Goal: Check status: Check status

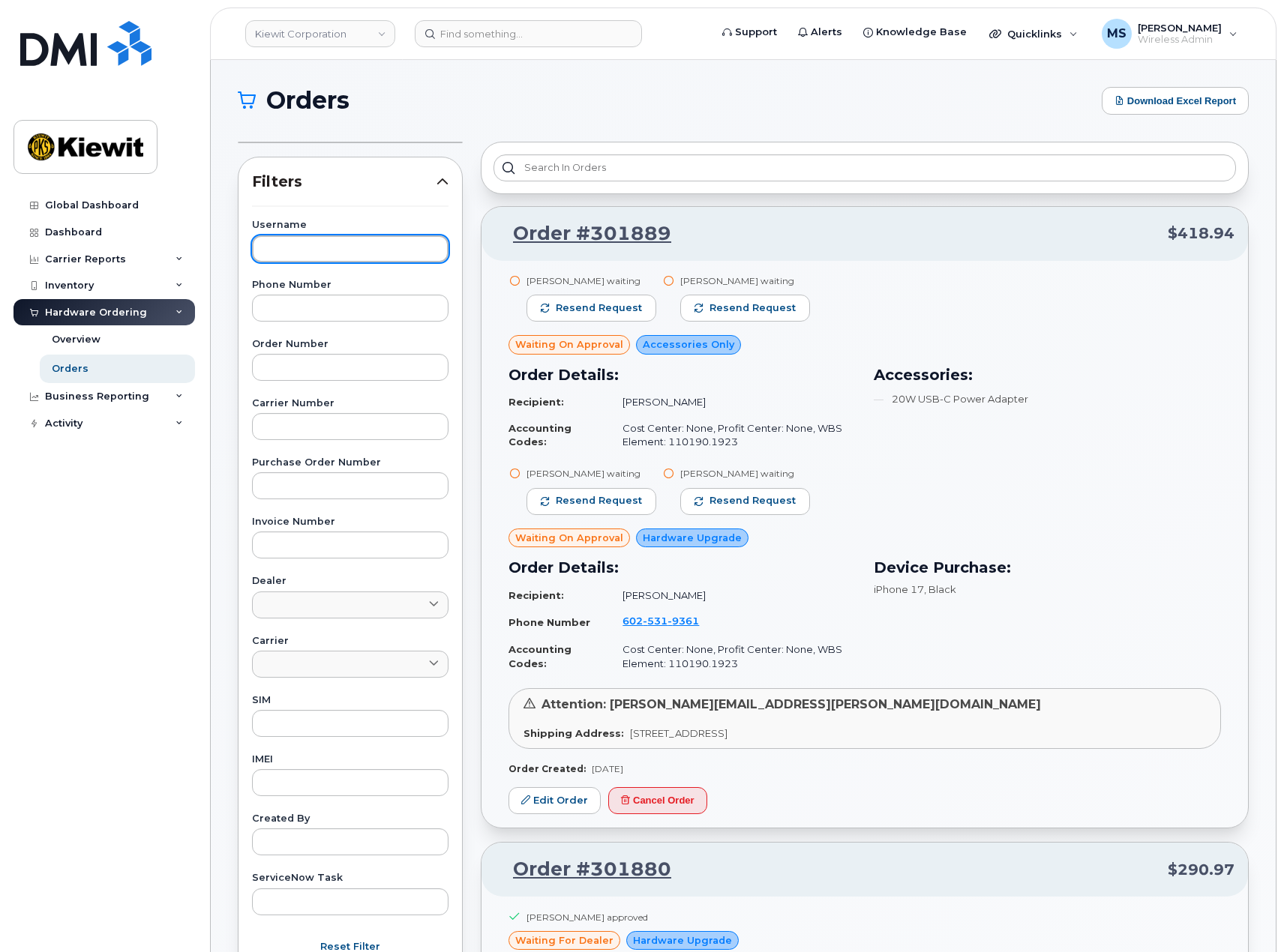
click at [289, 244] on input "text" at bounding box center [350, 248] width 196 height 27
type input "[PERSON_NAME]"
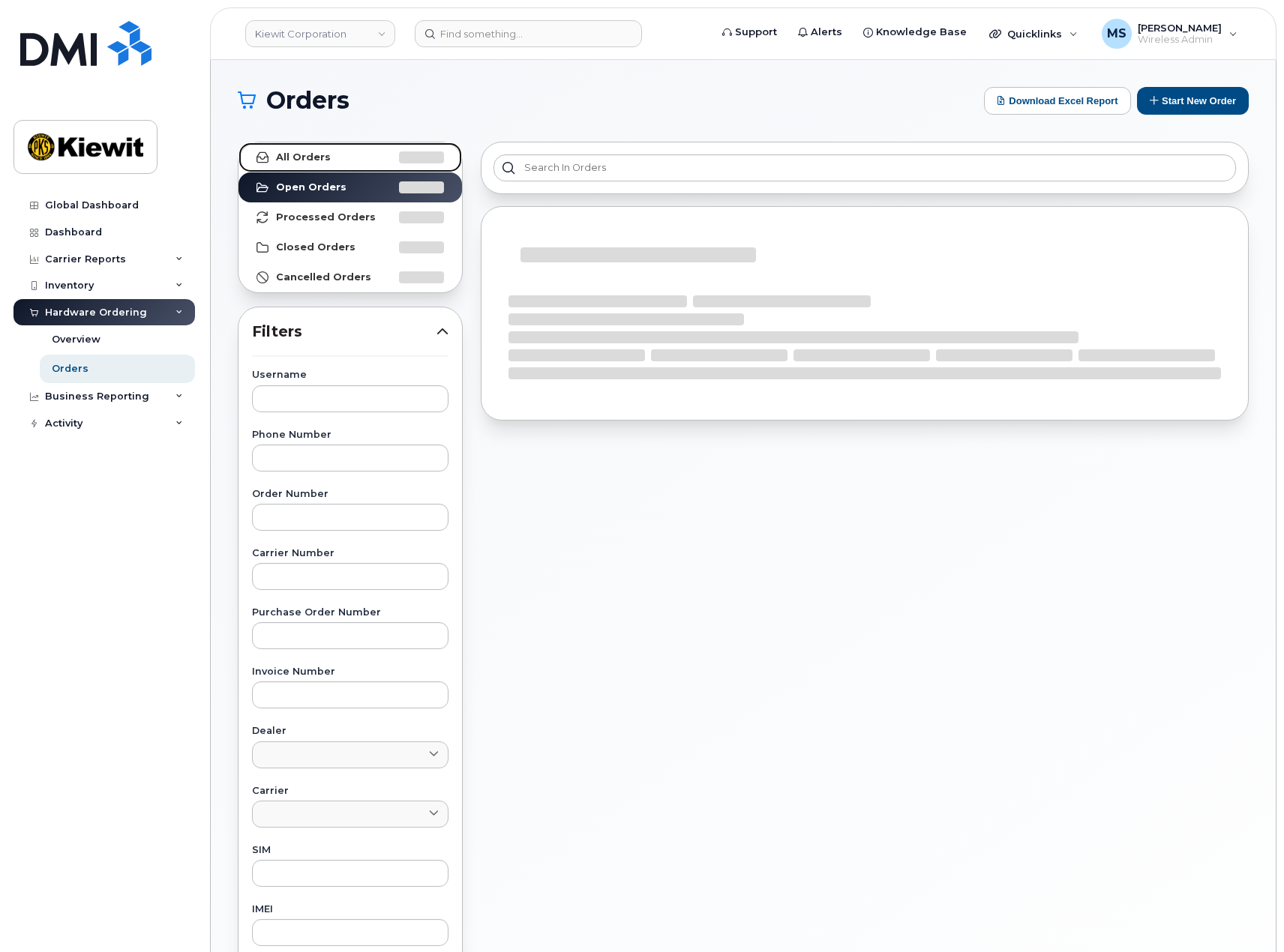
click at [308, 154] on strong "All Orders" at bounding box center [303, 157] width 55 height 12
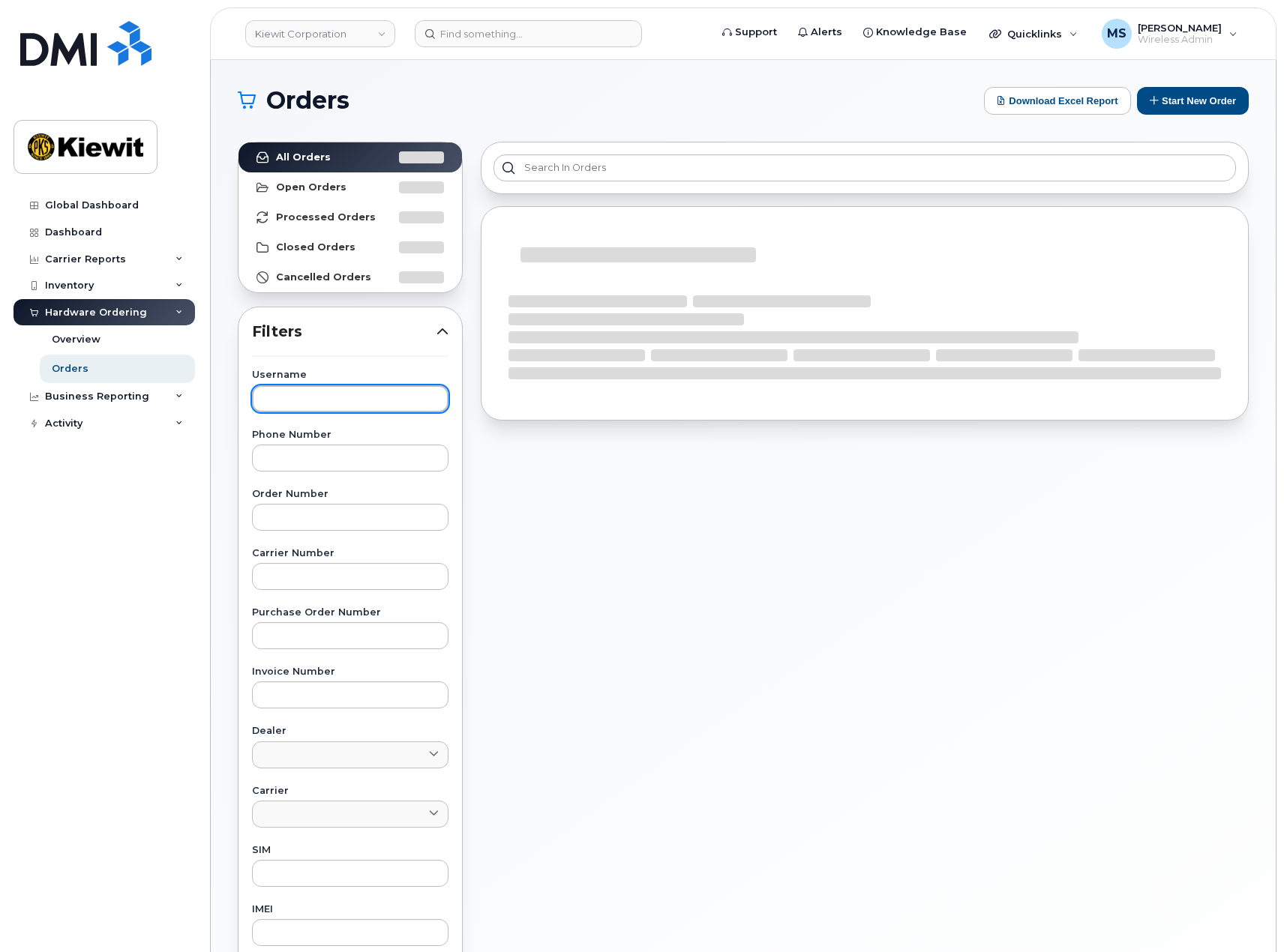
click at [283, 398] on input "text" at bounding box center [350, 398] width 196 height 27
type input "[PERSON_NAME]"
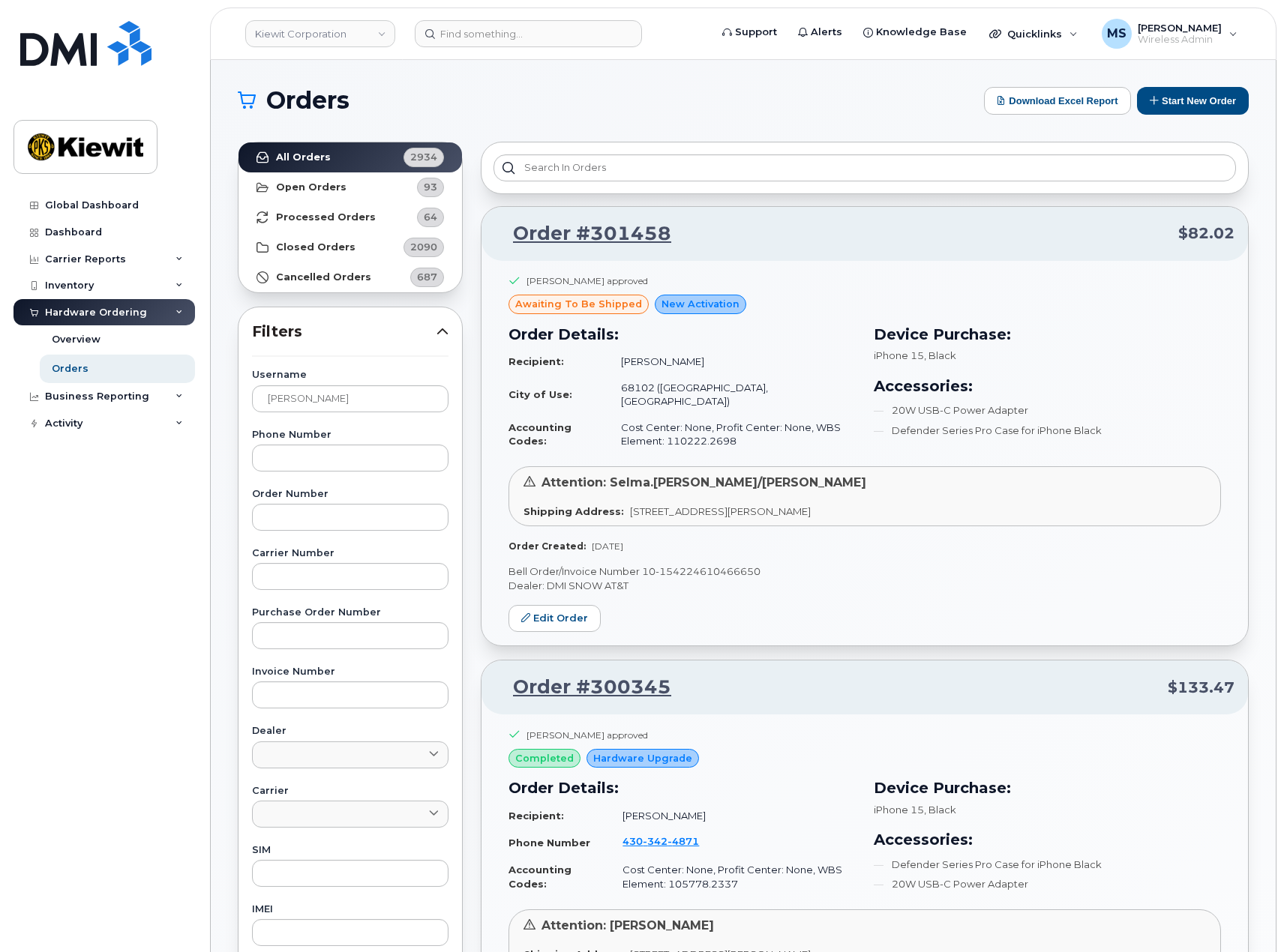
click at [616, 549] on div "Dylan Loree approved awaiting to be shipped New Activation Order Details: Recip…" at bounding box center [864, 453] width 767 height 385
click at [577, 541] on strong "Order Created:" at bounding box center [547, 546] width 78 height 11
click at [585, 579] on p "Dealer: DMI SNOW AT&T" at bounding box center [864, 586] width 712 height 15
click at [636, 234] on link "Order #301458" at bounding box center [583, 234] width 176 height 27
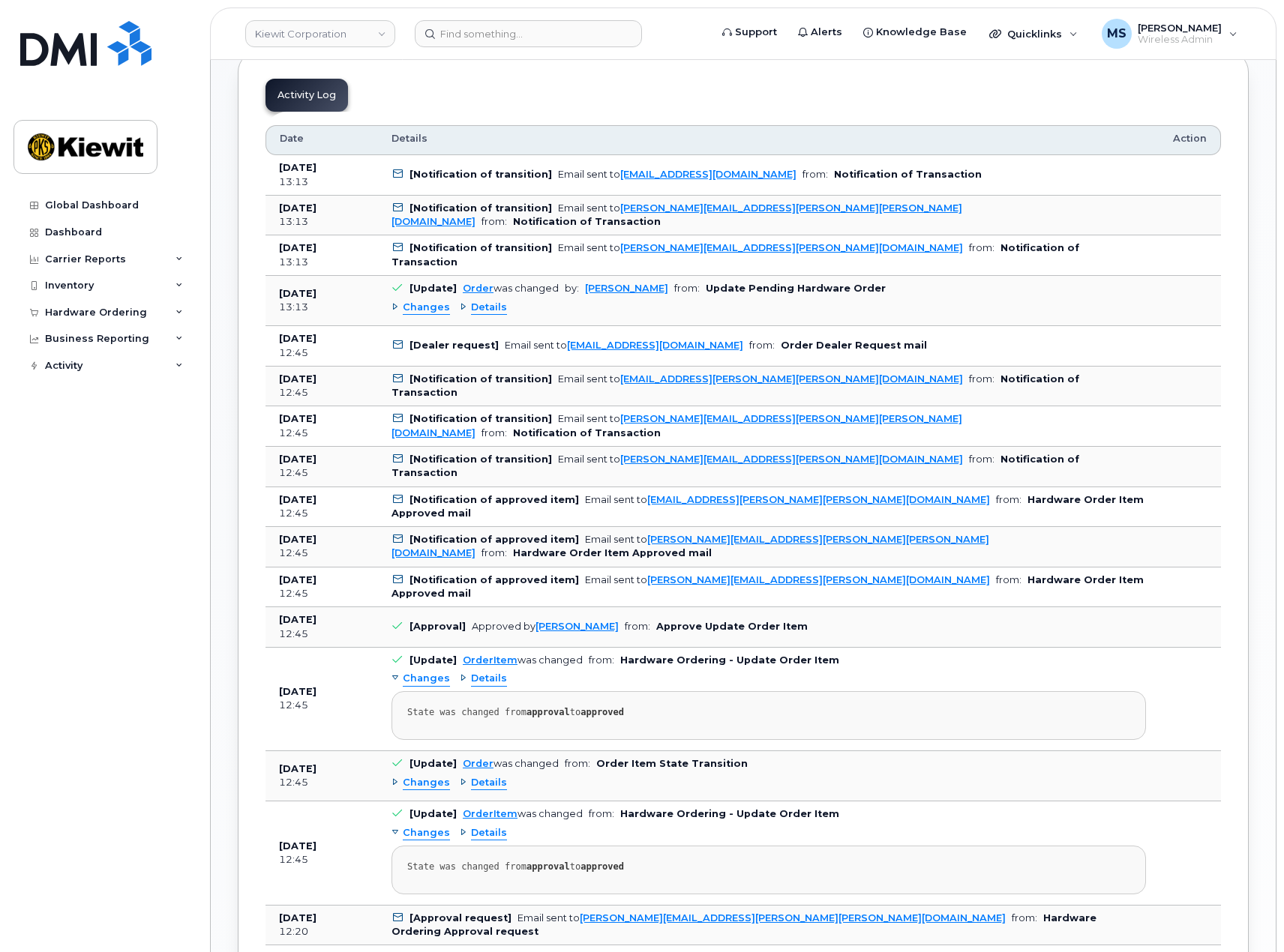
scroll to position [824, 0]
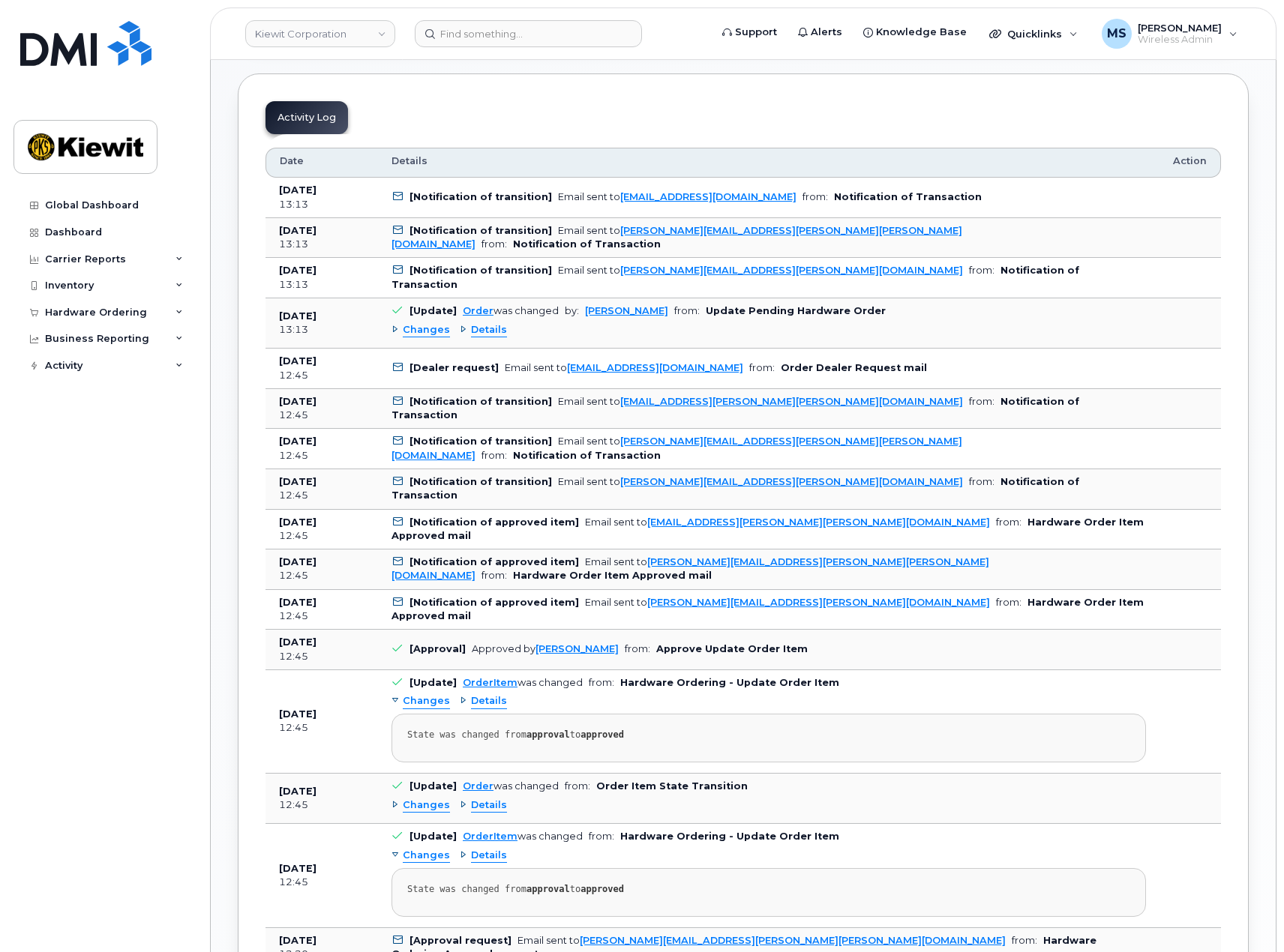
click at [463, 566] on b "[Notification of approved item]" at bounding box center [494, 562] width 170 height 11
click at [313, 569] on td "Sep 23, 2025 12:45" at bounding box center [321, 570] width 112 height 40
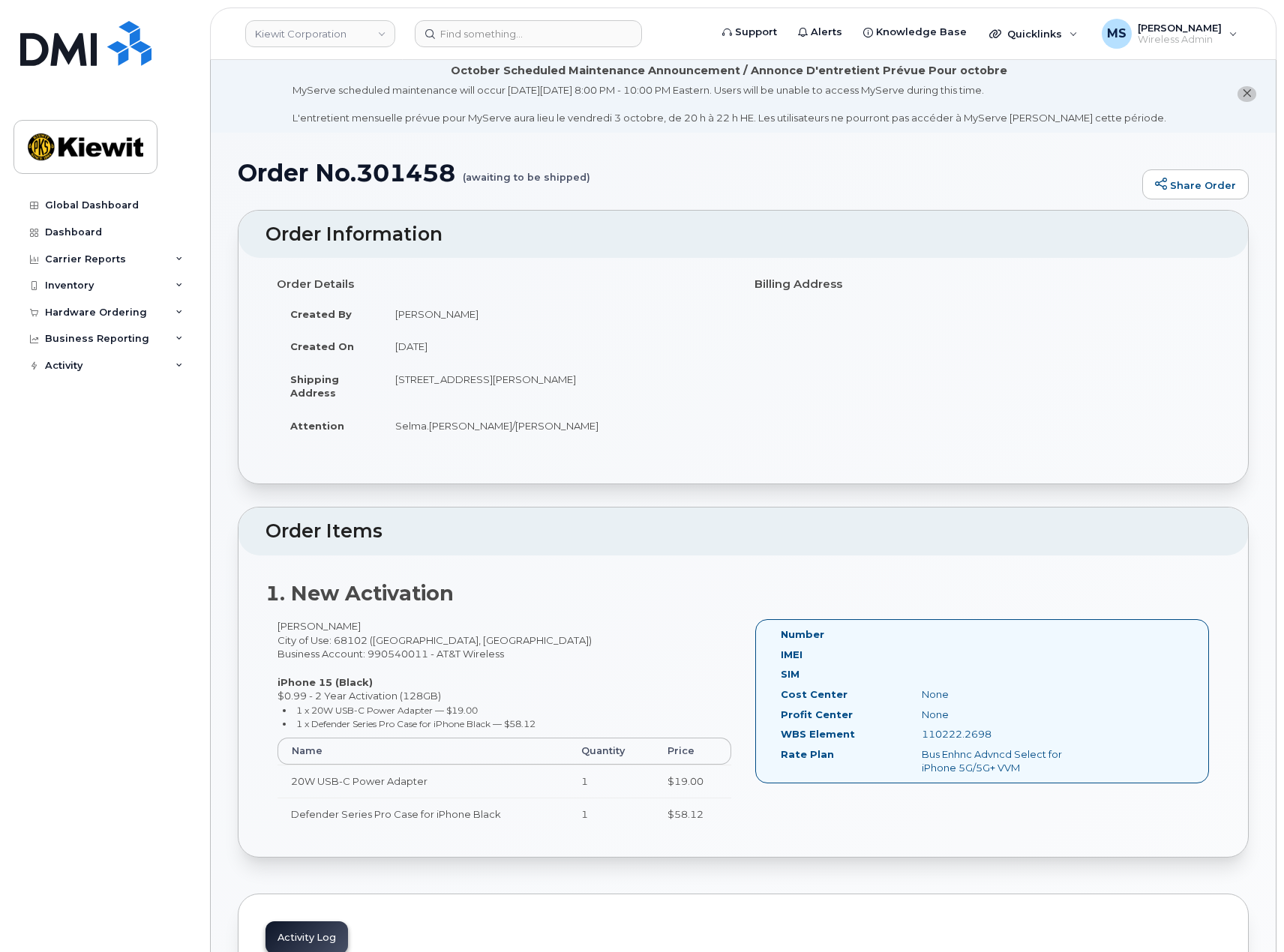
scroll to position [0, 0]
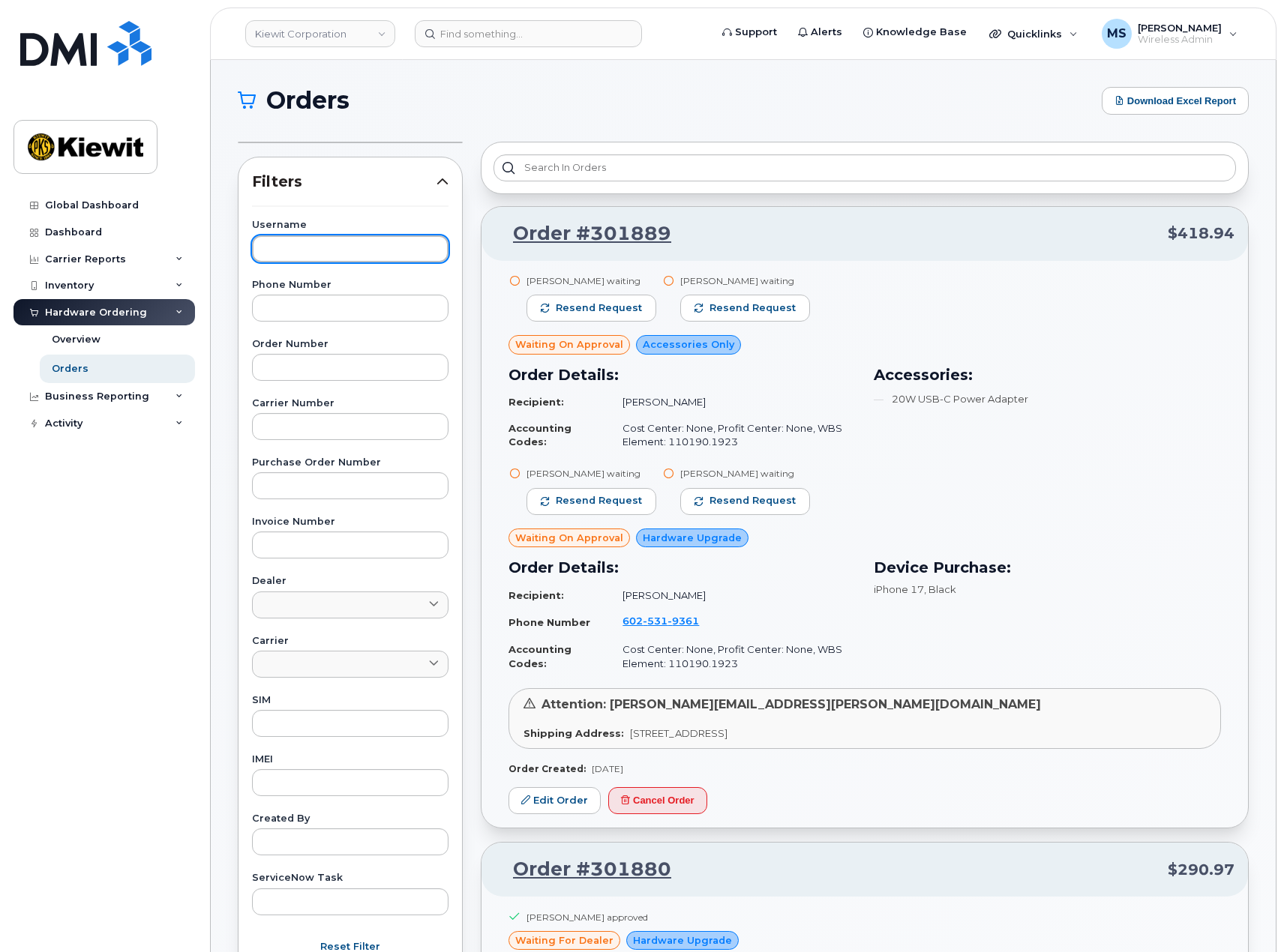
click at [285, 252] on input "text" at bounding box center [350, 248] width 196 height 27
type input "[PERSON_NAME]"
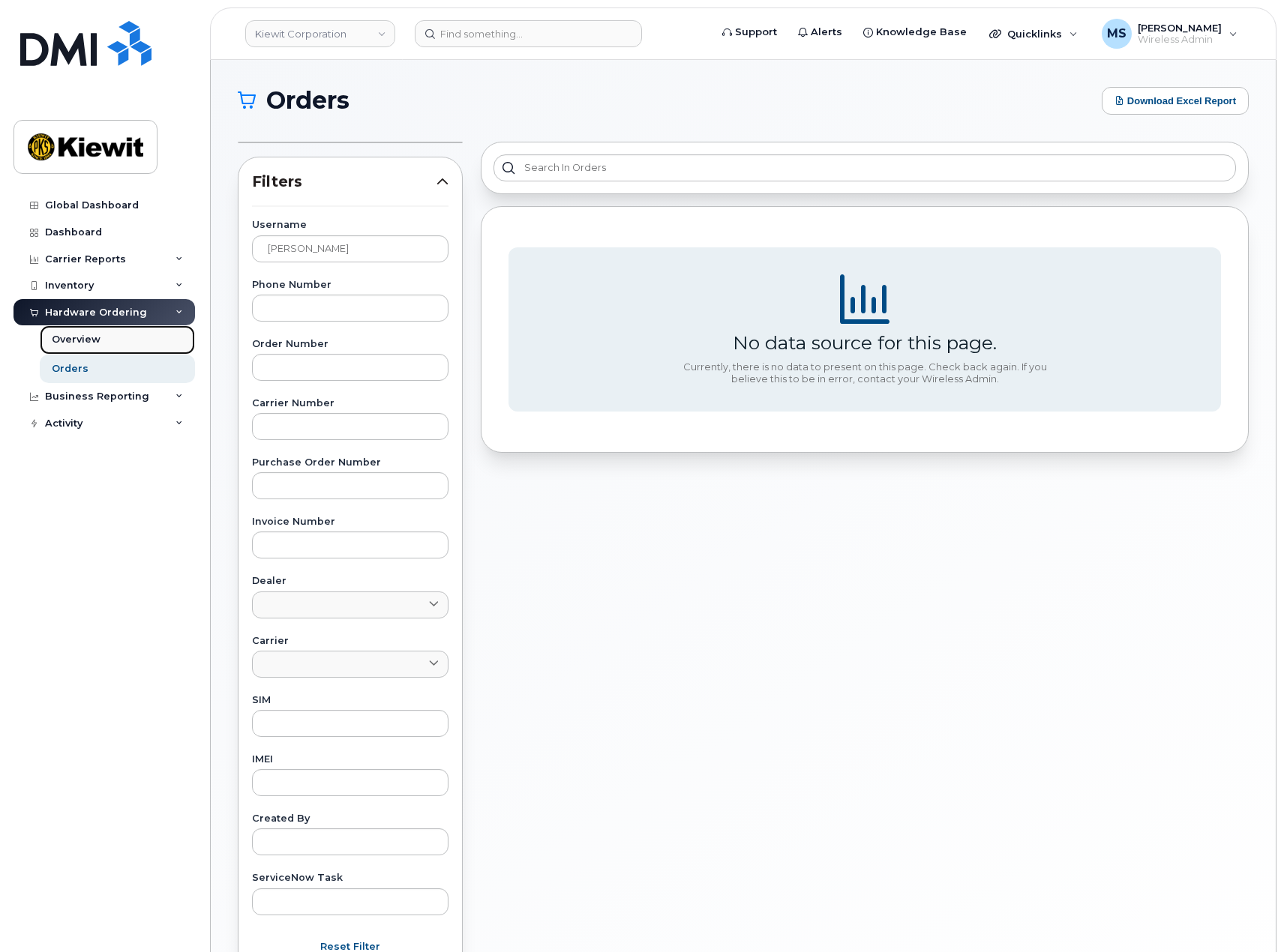
click at [85, 337] on div "Overview" at bounding box center [76, 339] width 49 height 14
click at [102, 367] on link "Orders" at bounding box center [117, 369] width 155 height 28
click at [94, 347] on div "Overview" at bounding box center [76, 339] width 49 height 14
click at [94, 355] on link "Orders" at bounding box center [117, 369] width 155 height 28
click at [88, 336] on div "Overview" at bounding box center [76, 339] width 49 height 14
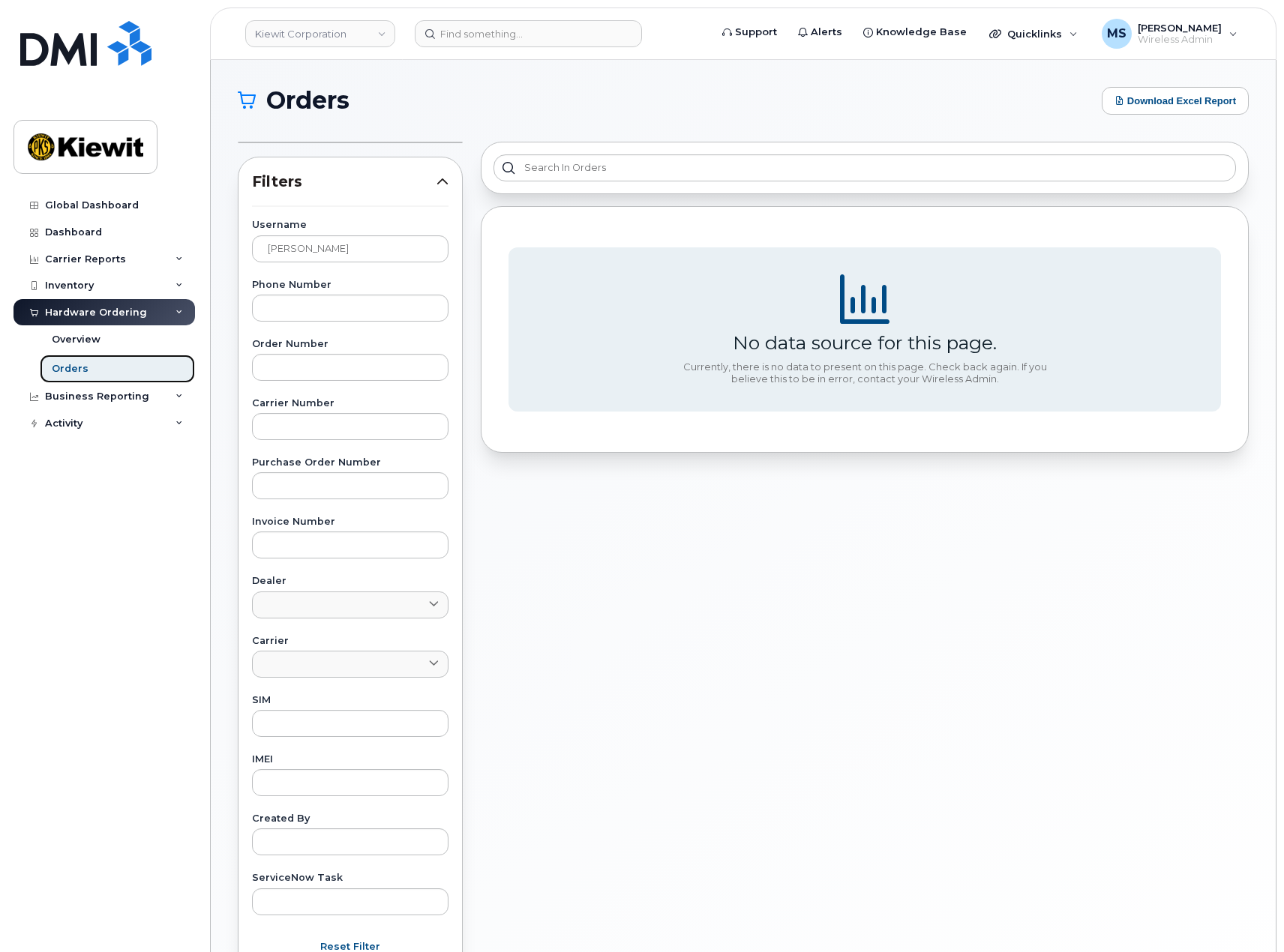
click at [88, 377] on link "Orders" at bounding box center [117, 369] width 155 height 28
click at [86, 331] on link "Overview" at bounding box center [117, 339] width 155 height 28
click at [88, 313] on div "Hardware Ordering" at bounding box center [96, 312] width 102 height 12
click at [168, 309] on div "Hardware Ordering" at bounding box center [104, 312] width 181 height 27
click at [91, 364] on link "Orders" at bounding box center [117, 369] width 155 height 28
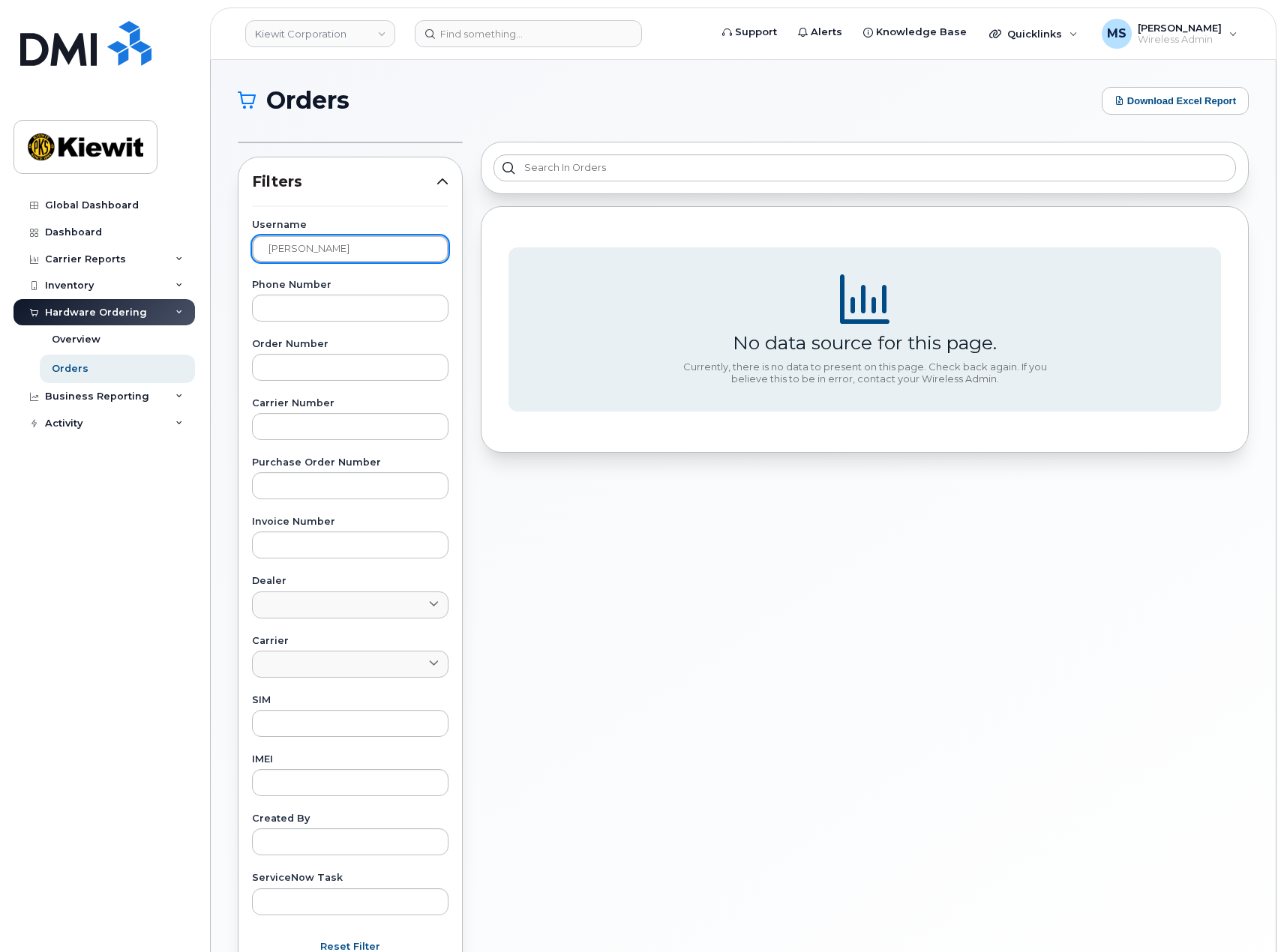
click at [334, 241] on input "[PERSON_NAME]" at bounding box center [350, 248] width 196 height 27
click at [96, 344] on div "Overview" at bounding box center [76, 339] width 49 height 14
click at [90, 47] on img at bounding box center [86, 44] width 131 height 45
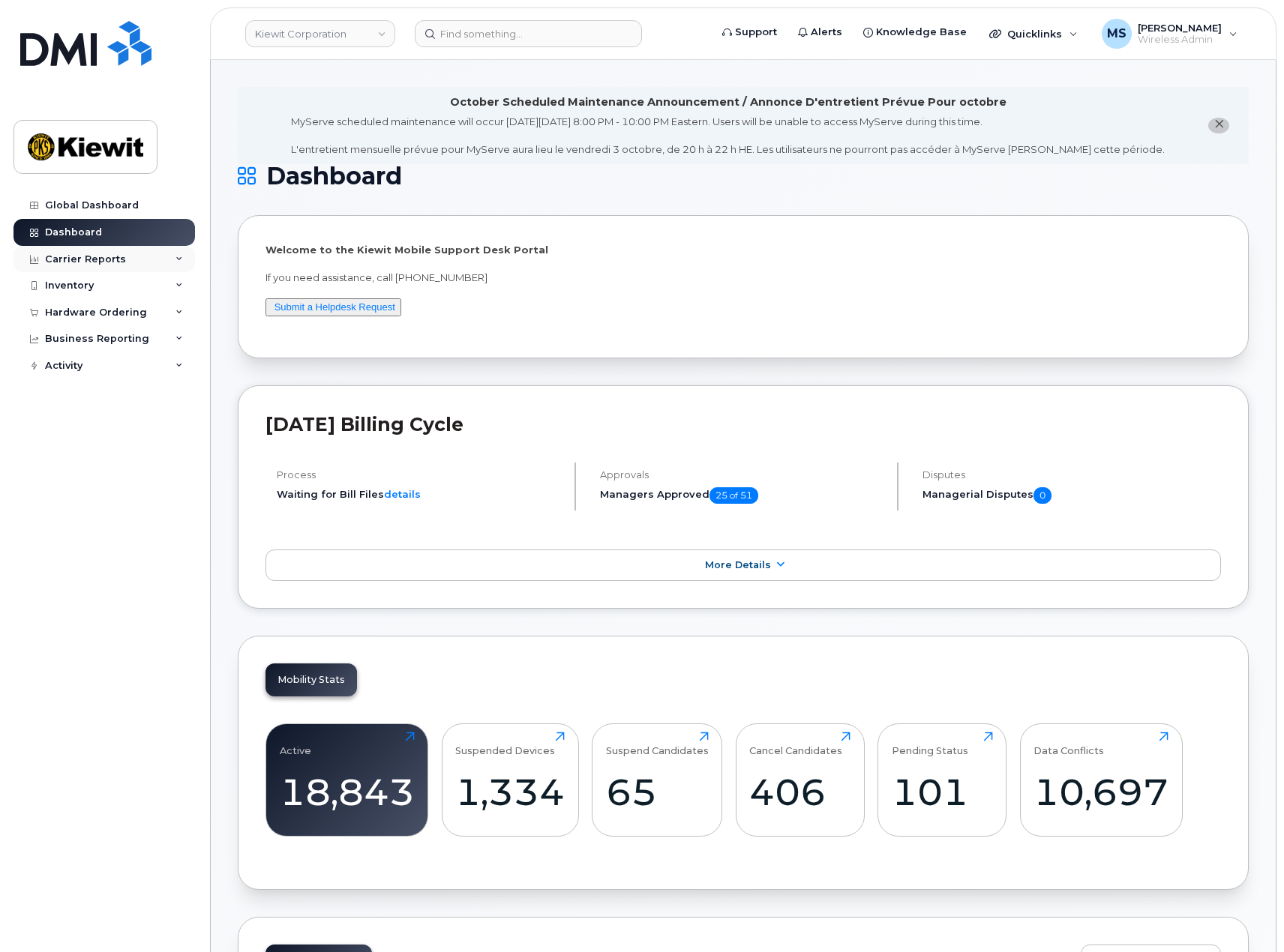
click at [92, 255] on div "Carrier Reports" at bounding box center [86, 259] width 81 height 12
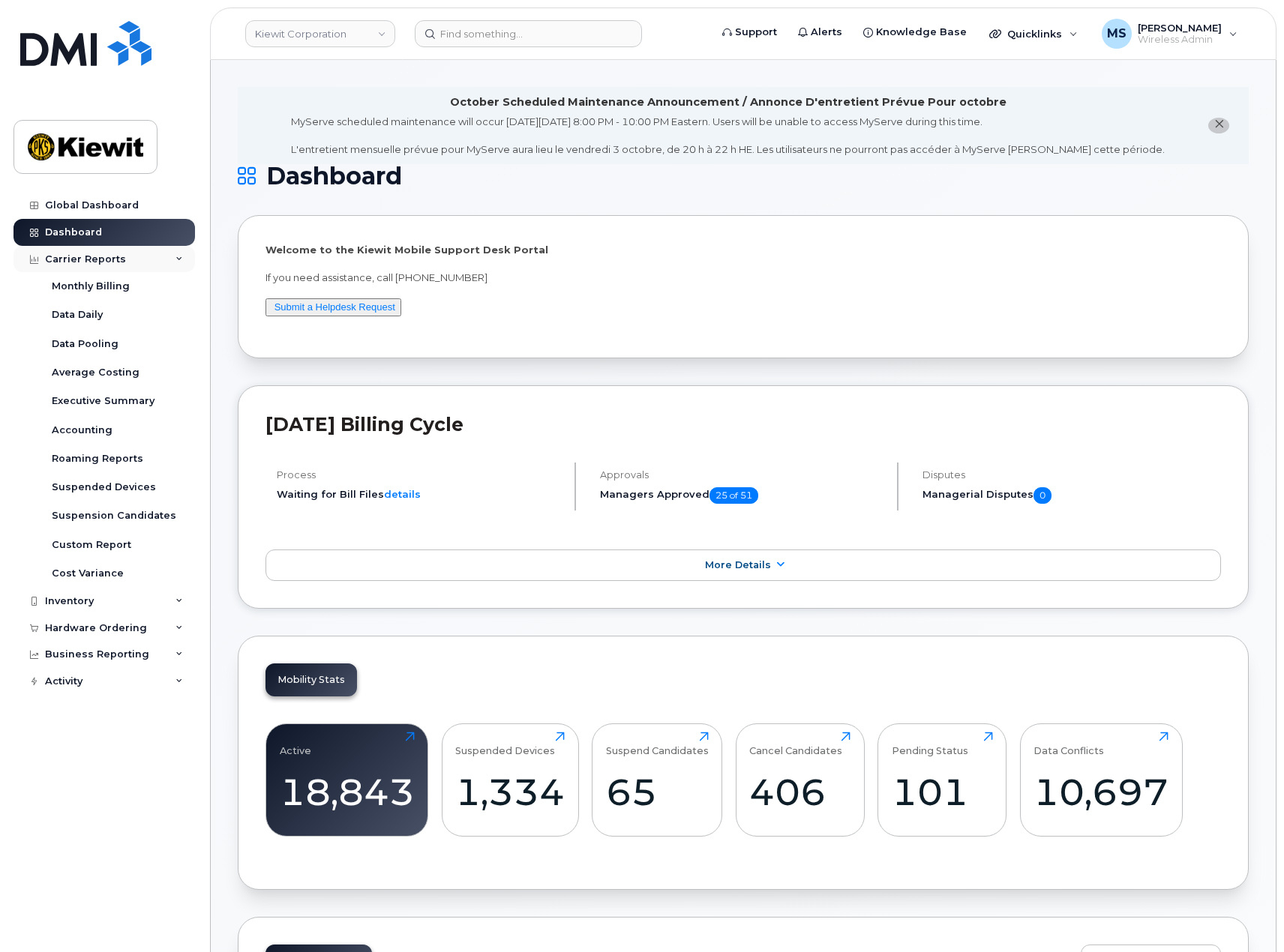
click at [94, 260] on div "Carrier Reports" at bounding box center [86, 259] width 81 height 12
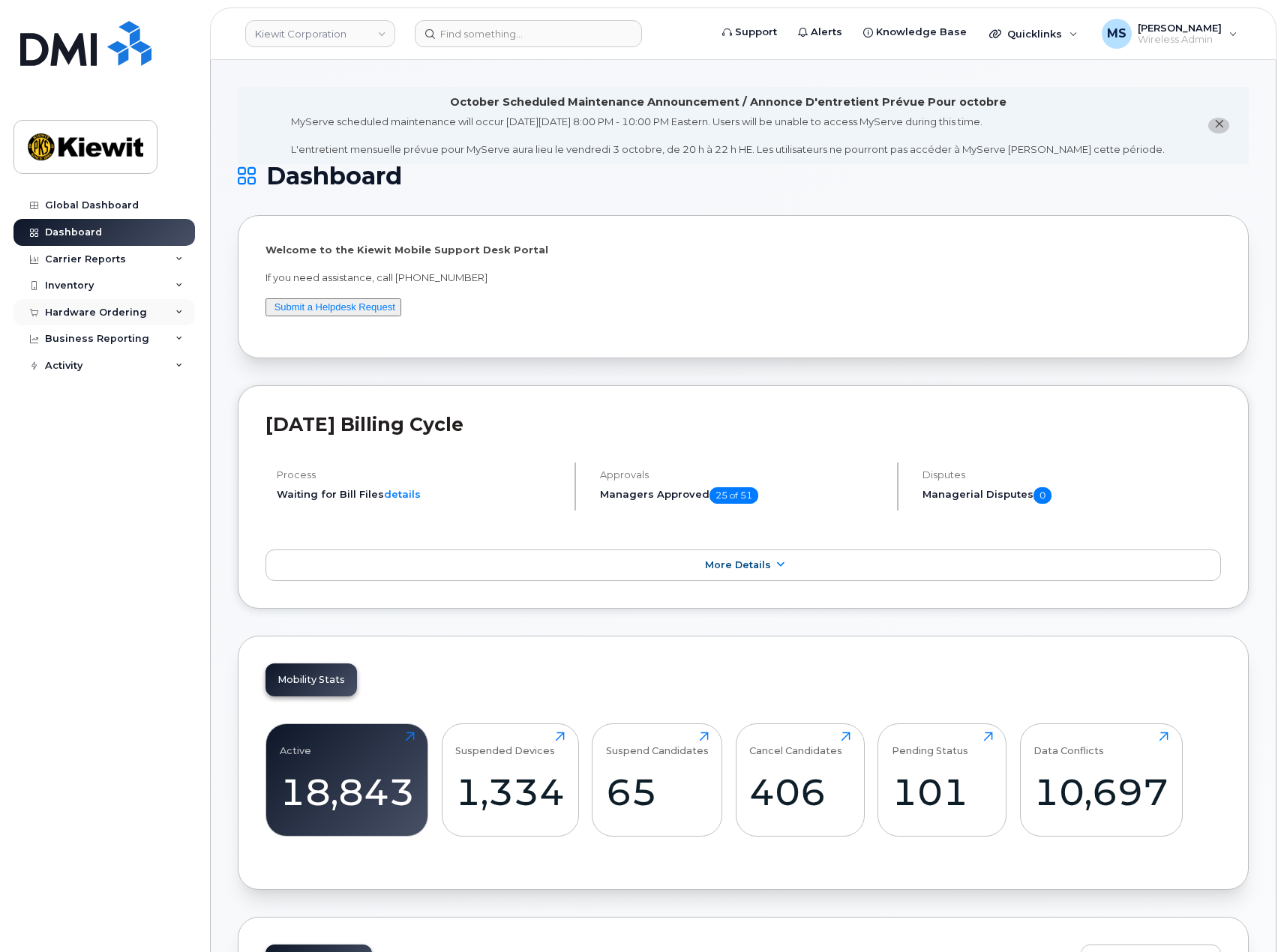
click at [91, 313] on div "Hardware Ordering" at bounding box center [96, 312] width 102 height 12
click at [88, 367] on link "Orders" at bounding box center [117, 369] width 155 height 28
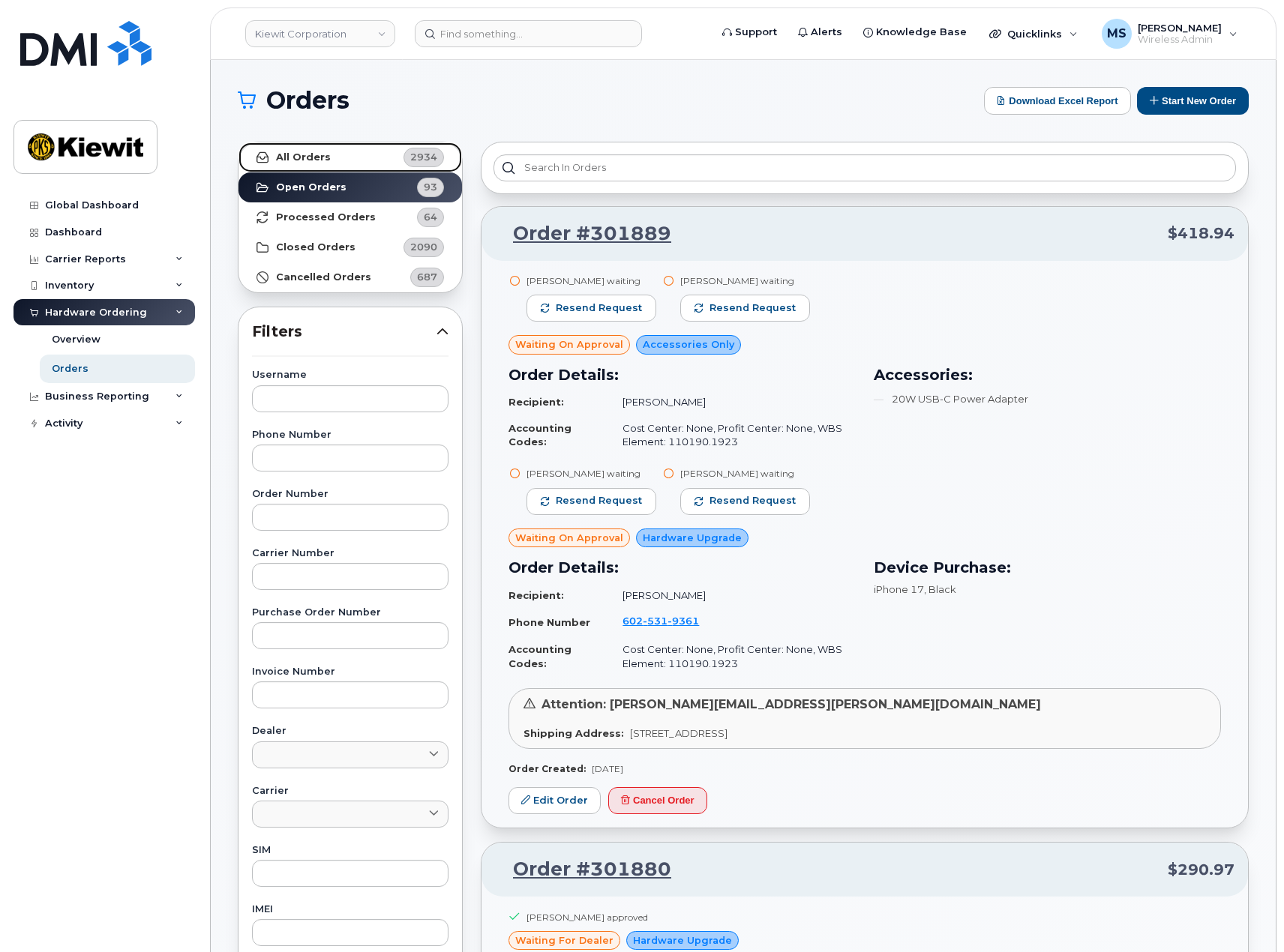
click at [336, 159] on link "All Orders 2934" at bounding box center [350, 157] width 223 height 30
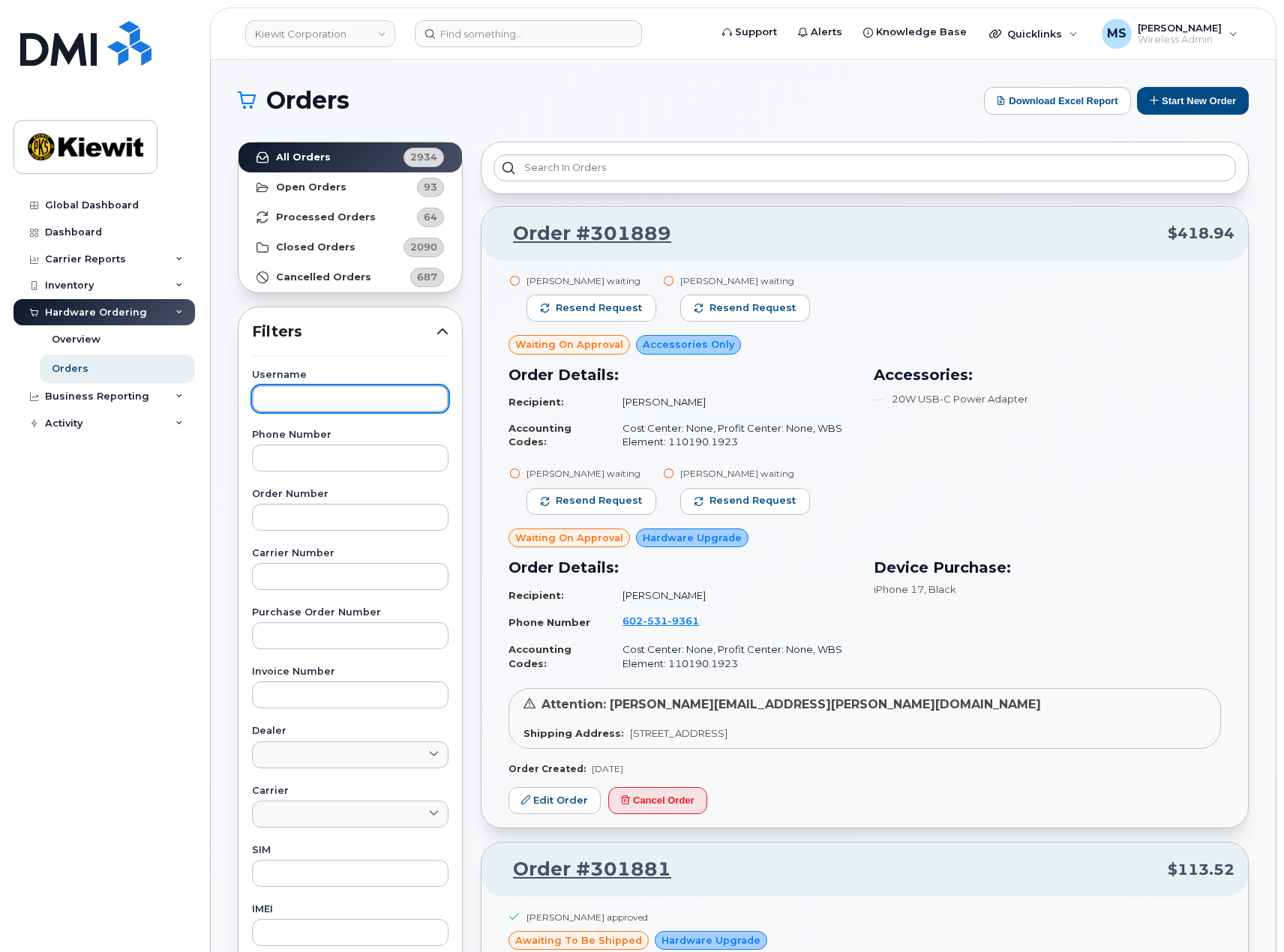
drag, startPoint x: 299, startPoint y: 410, endPoint x: 296, endPoint y: 393, distance: 17.3
click at [299, 409] on input "text" at bounding box center [350, 398] width 196 height 27
click at [296, 393] on input "text" at bounding box center [350, 398] width 196 height 27
type input "[PERSON_NAME]"
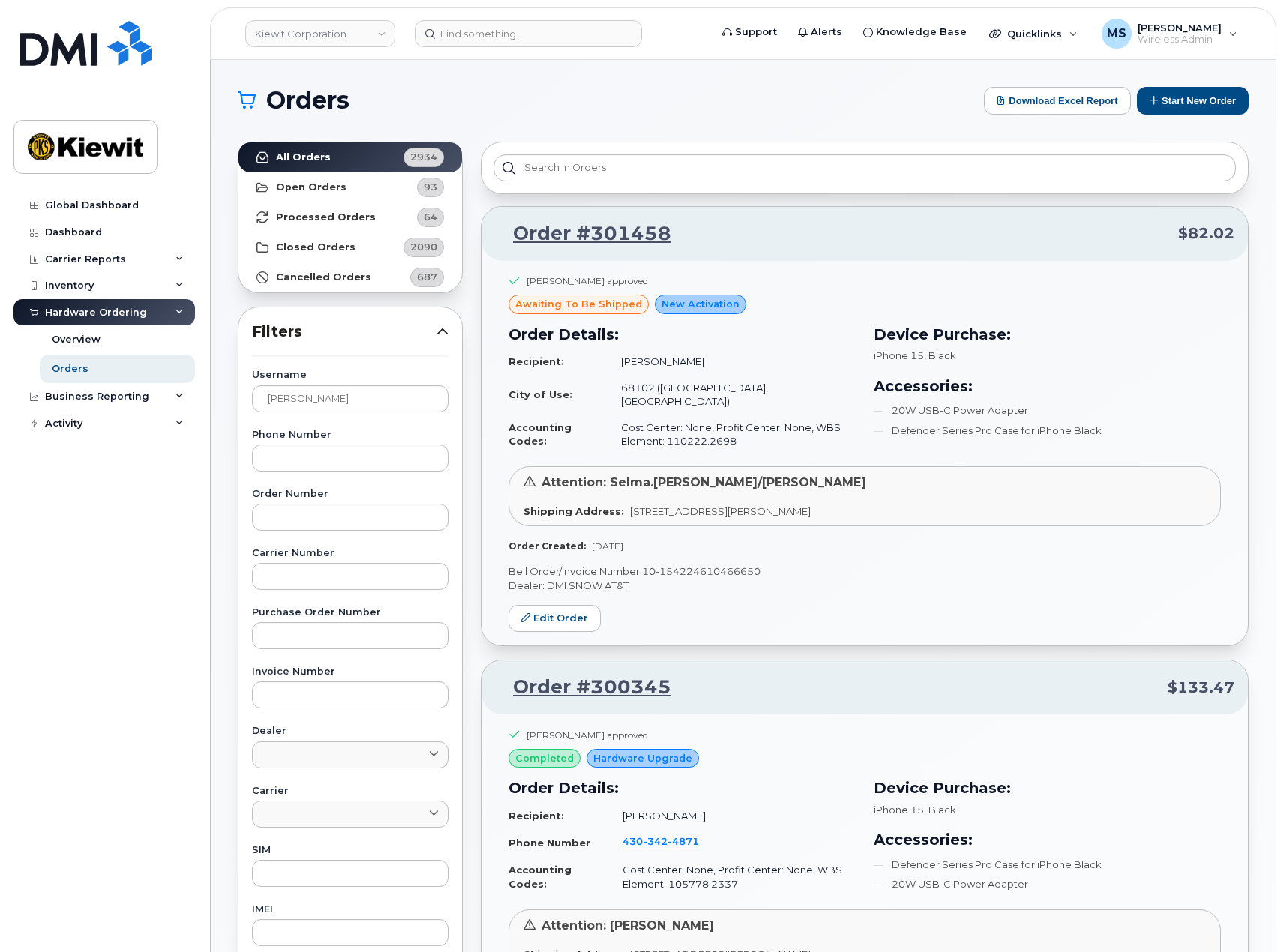
click at [709, 422] on td "Cost Center: None, Profit Center: None, WBS Element: 110222.2698" at bounding box center [731, 434] width 248 height 40
